Goal: Task Accomplishment & Management: Manage account settings

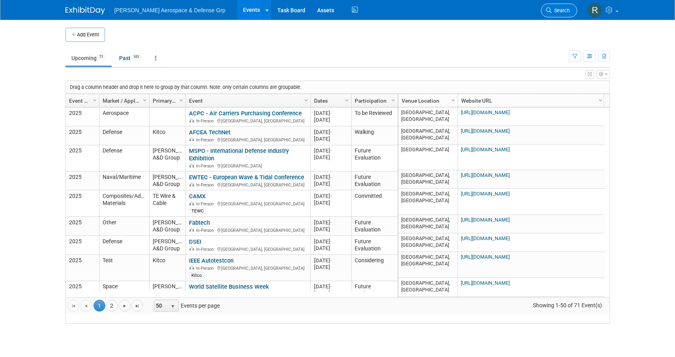
click at [558, 7] on span "Search" at bounding box center [561, 10] width 18 height 6
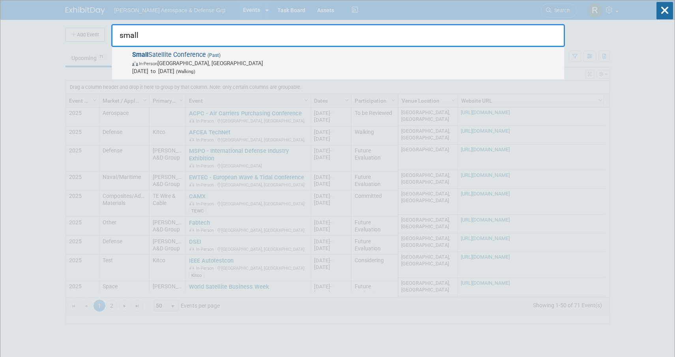
type input "small"
click at [179, 58] on span "Small Satellite Conference (Past) In-Person [GEOGRAPHIC_DATA], [GEOGRAPHIC_DATA…" at bounding box center [345, 63] width 431 height 24
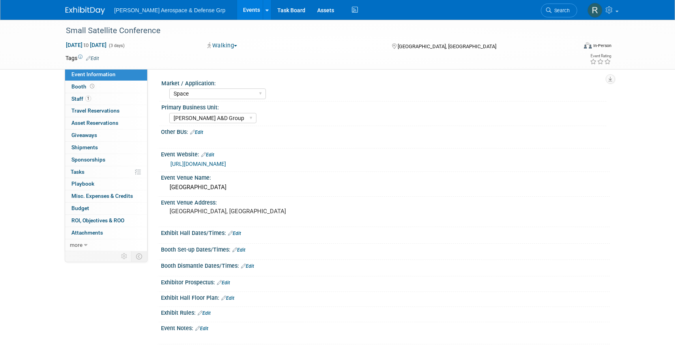
select select "Space"
select select "[PERSON_NAME] A&D Group"
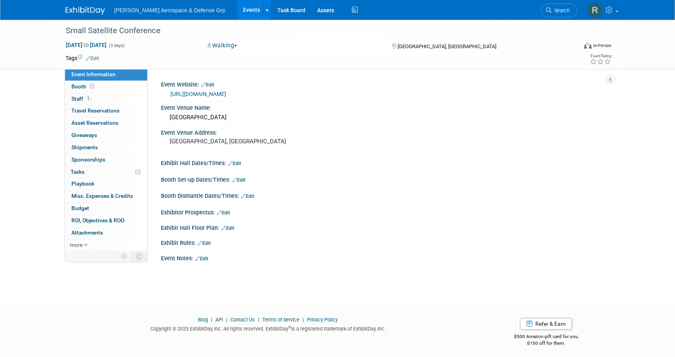
click at [204, 256] on link "Edit" at bounding box center [201, 259] width 13 height 6
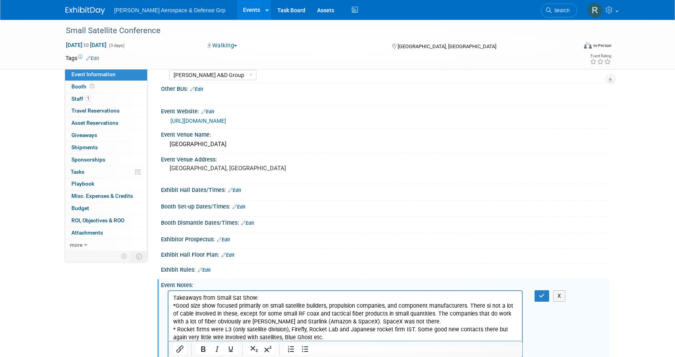
scroll to position [0, 0]
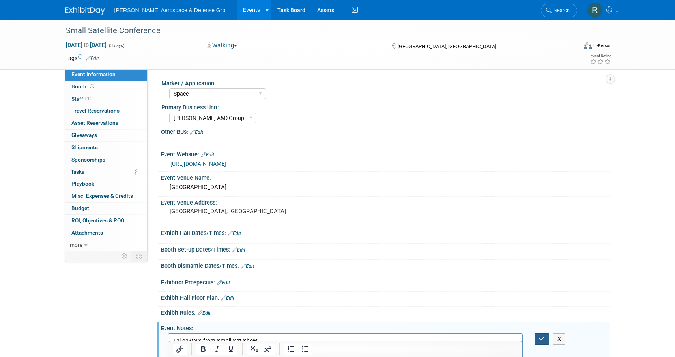
click at [538, 337] on button "button" at bounding box center [542, 338] width 15 height 11
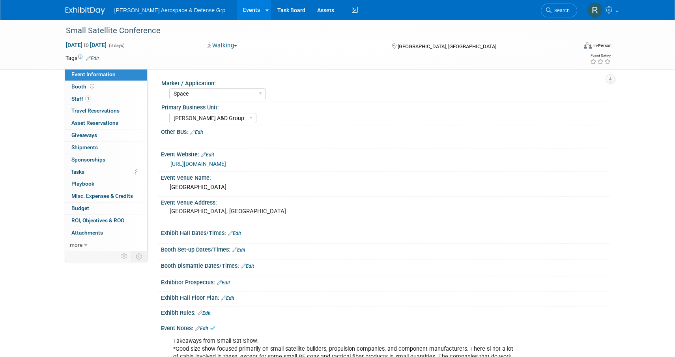
click at [237, 45] on span "button" at bounding box center [235, 46] width 3 height 2
click at [398, 181] on div "Salt Palace Convention Center" at bounding box center [385, 187] width 437 height 12
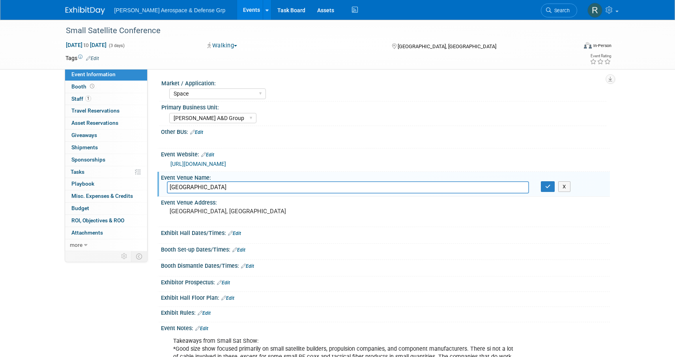
click at [424, 53] on div "Tags Edit" at bounding box center [293, 58] width 454 height 11
click at [301, 66] on div "Small Satellite Conference Aug 11, 2025 to Aug 13, 2025 (3 days) Aug 11, 2025 t…" at bounding box center [338, 44] width 557 height 49
click at [549, 186] on icon "button" at bounding box center [549, 186] width 6 height 5
